Goal: Task Accomplishment & Management: Manage account settings

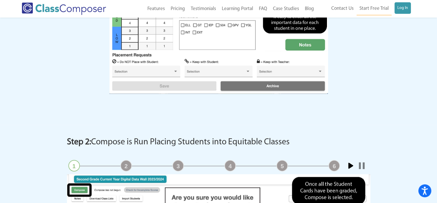
scroll to position [547, 0]
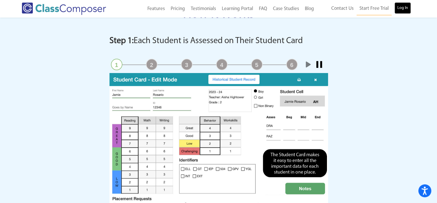
click at [405, 10] on link "Log In" at bounding box center [403, 8] width 16 height 12
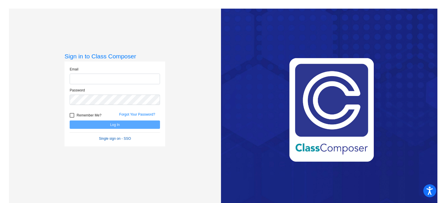
click at [118, 139] on form "Email Password Remember Me? Forgot Your Password? Log In Single sign on - SSO" at bounding box center [115, 104] width 90 height 74
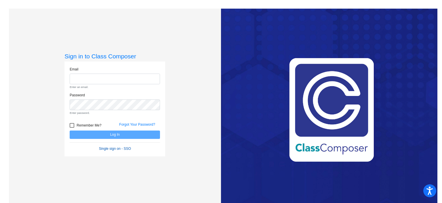
click at [116, 148] on link "Single sign on - SSO" at bounding box center [115, 149] width 32 height 4
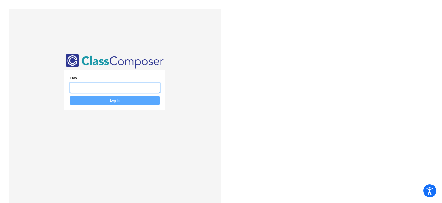
click at [107, 87] on input "email" at bounding box center [115, 88] width 90 height 11
type input "flopez@w-usd.org"
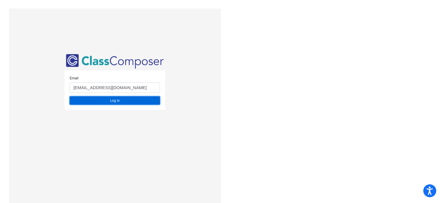
click at [109, 102] on button "Log In" at bounding box center [115, 100] width 90 height 8
